Goal: Transaction & Acquisition: Book appointment/travel/reservation

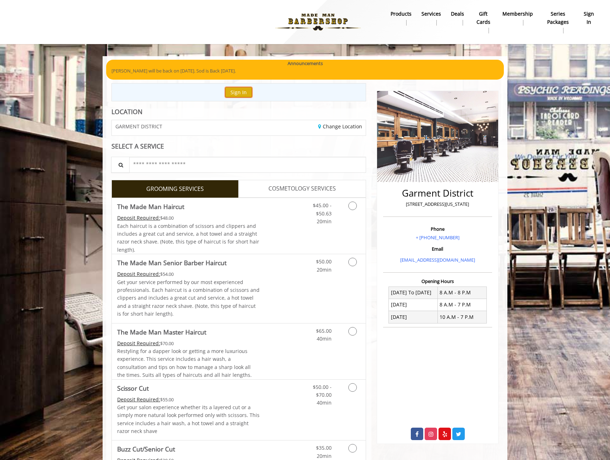
click at [242, 94] on button "Sign In" at bounding box center [238, 92] width 27 height 10
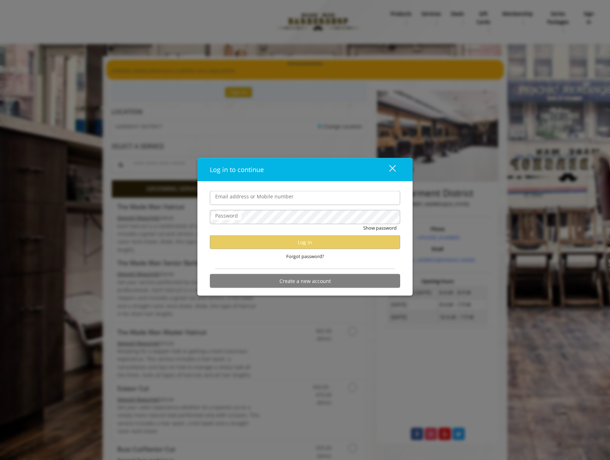
type input "**********"
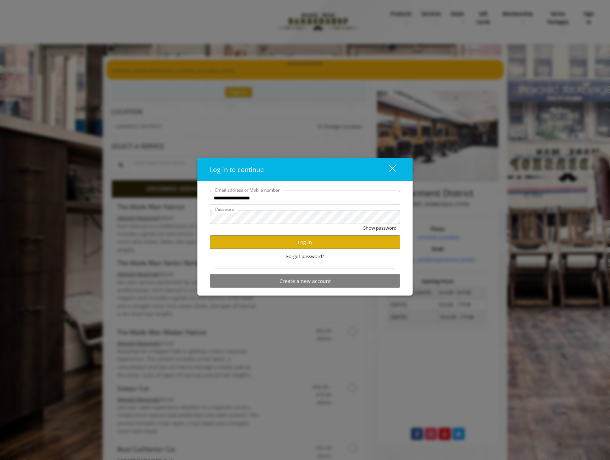
click at [270, 251] on div "Forgot password?" at bounding box center [305, 256] width 190 height 15
click at [270, 244] on button "Log in" at bounding box center [305, 242] width 190 height 14
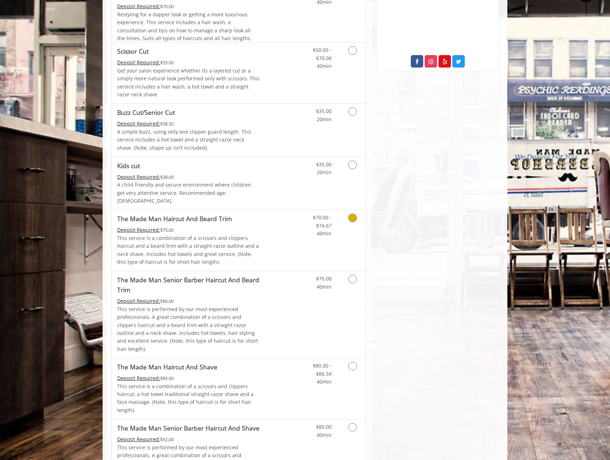
click at [305, 233] on div "$70.00 - $74.67 40min" at bounding box center [334, 240] width 64 height 61
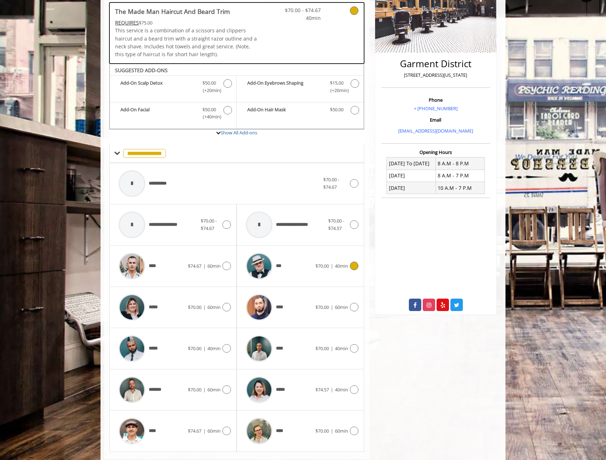
scroll to position [146, 0]
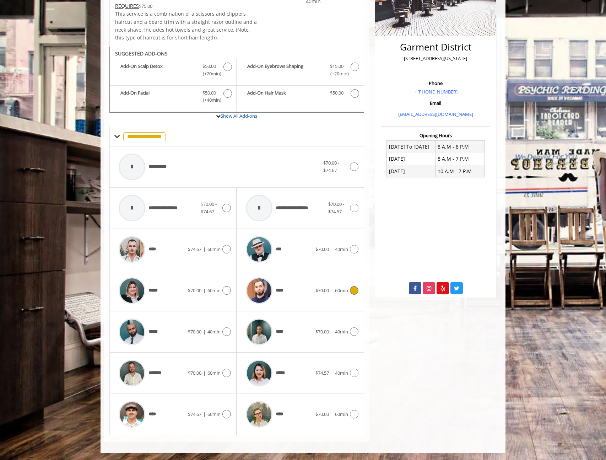
click at [304, 296] on div "****" at bounding box center [278, 290] width 73 height 34
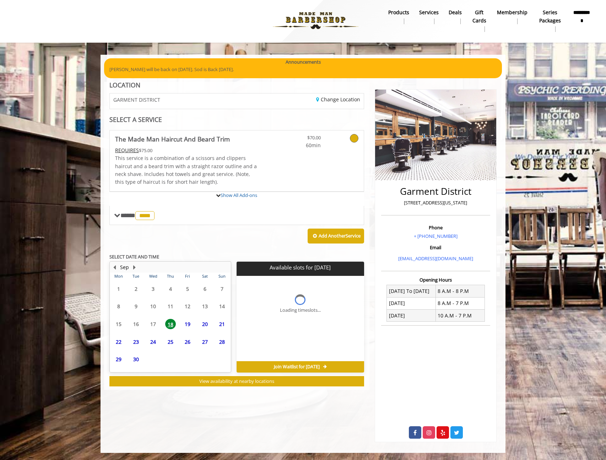
scroll to position [1, 0]
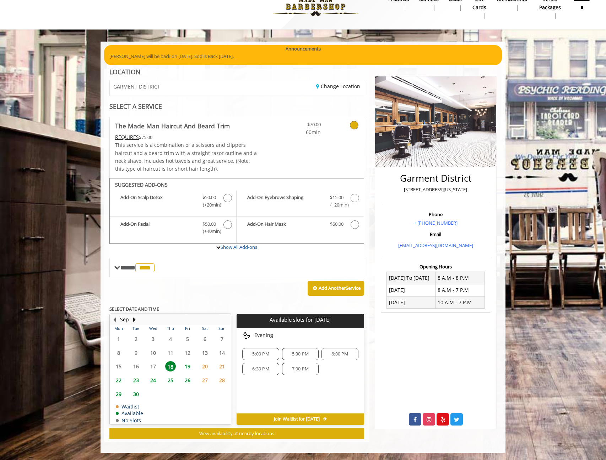
click at [170, 380] on span "25" at bounding box center [170, 380] width 11 height 10
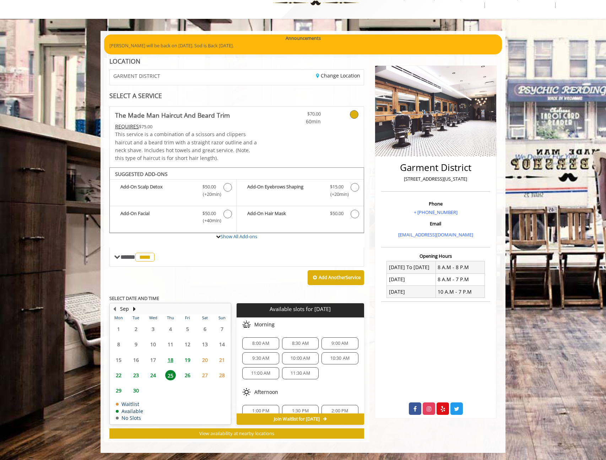
click at [171, 359] on span "18" at bounding box center [170, 359] width 11 height 10
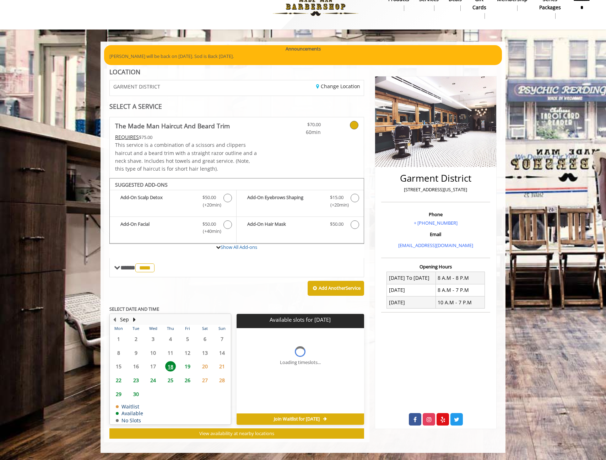
scroll to position [15, 0]
click at [271, 369] on span "6:30 PM" at bounding box center [260, 369] width 30 height 6
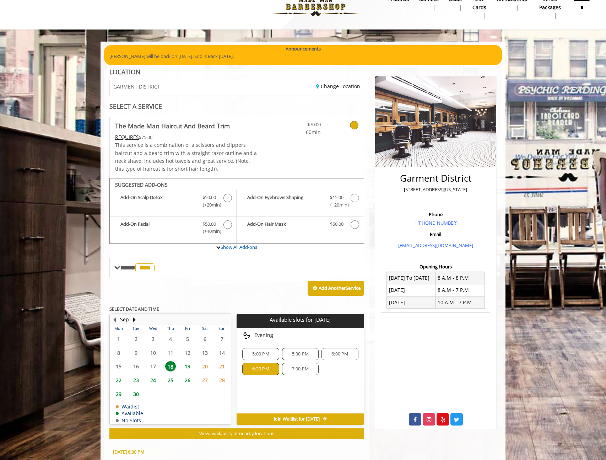
scroll to position [143, 0]
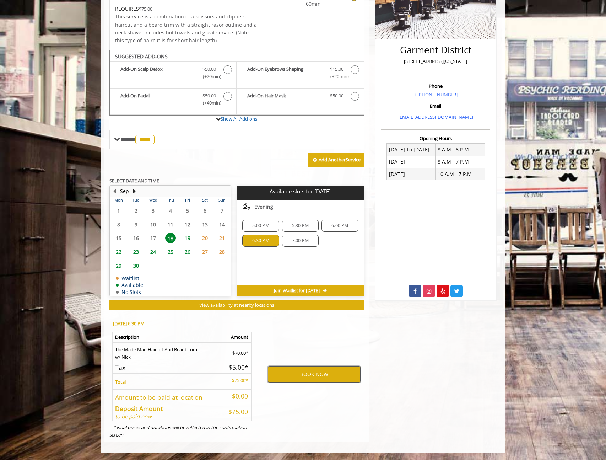
click at [298, 376] on button "BOOK NOW" at bounding box center [314, 374] width 93 height 16
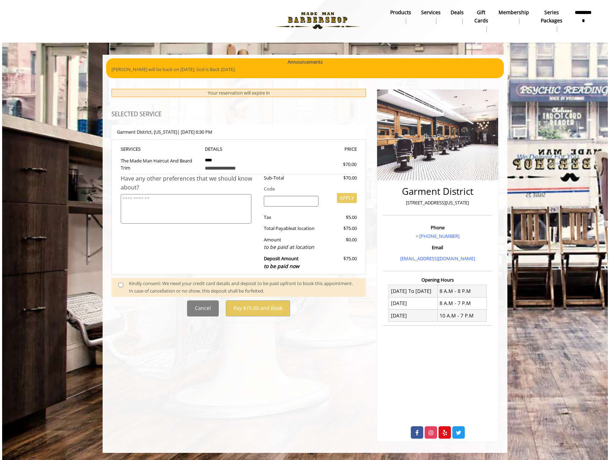
scroll to position [0, 0]
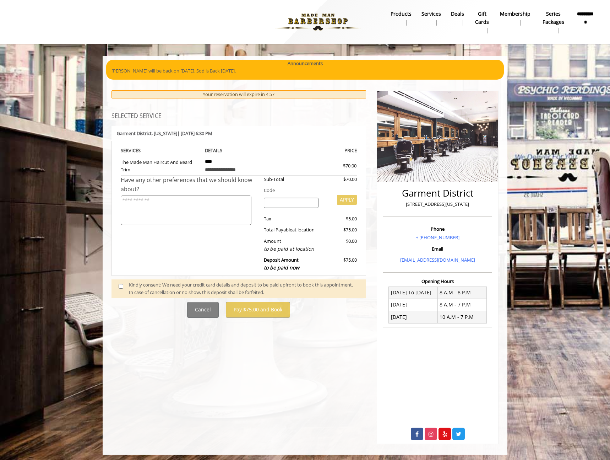
click at [129, 286] on div "Kindly consent: We need your credit card details and deposit to be paid upfront…" at bounding box center [244, 288] width 230 height 15
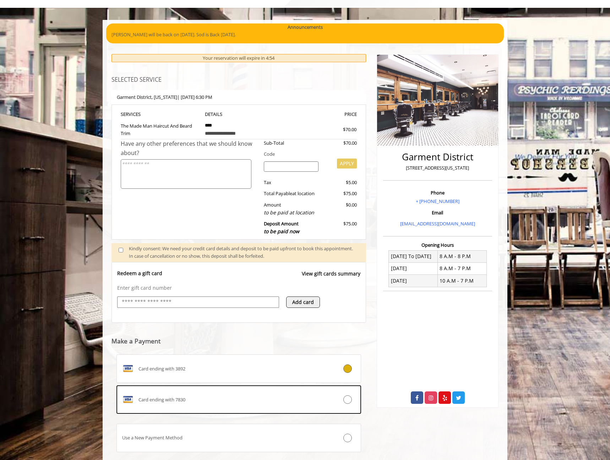
scroll to position [42, 0]
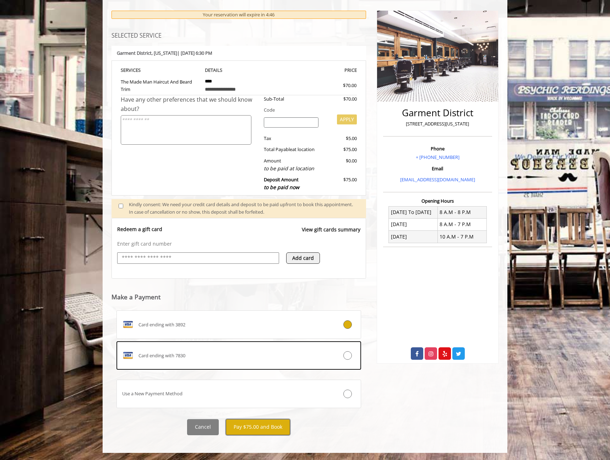
click at [255, 424] on button "Pay $75.00 and Book" at bounding box center [258, 427] width 64 height 16
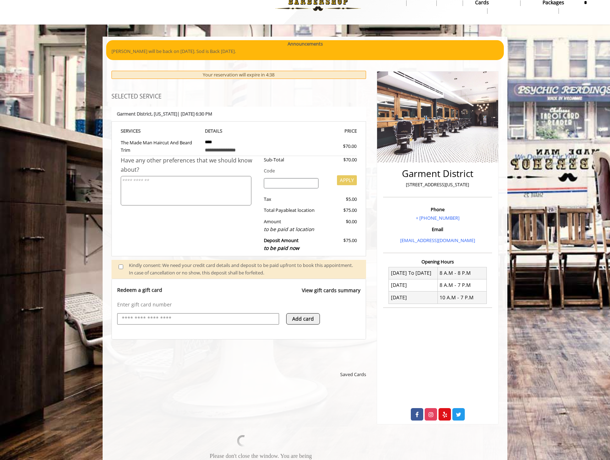
scroll to position [0, 0]
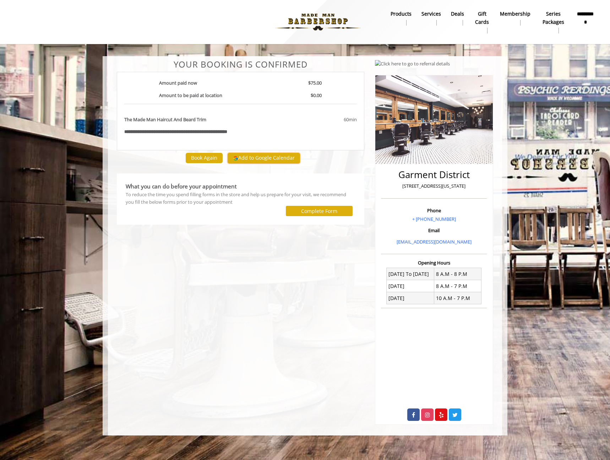
click at [255, 158] on button "Add to Google Calendar" at bounding box center [264, 158] width 72 height 11
